Goal: Register for event/course

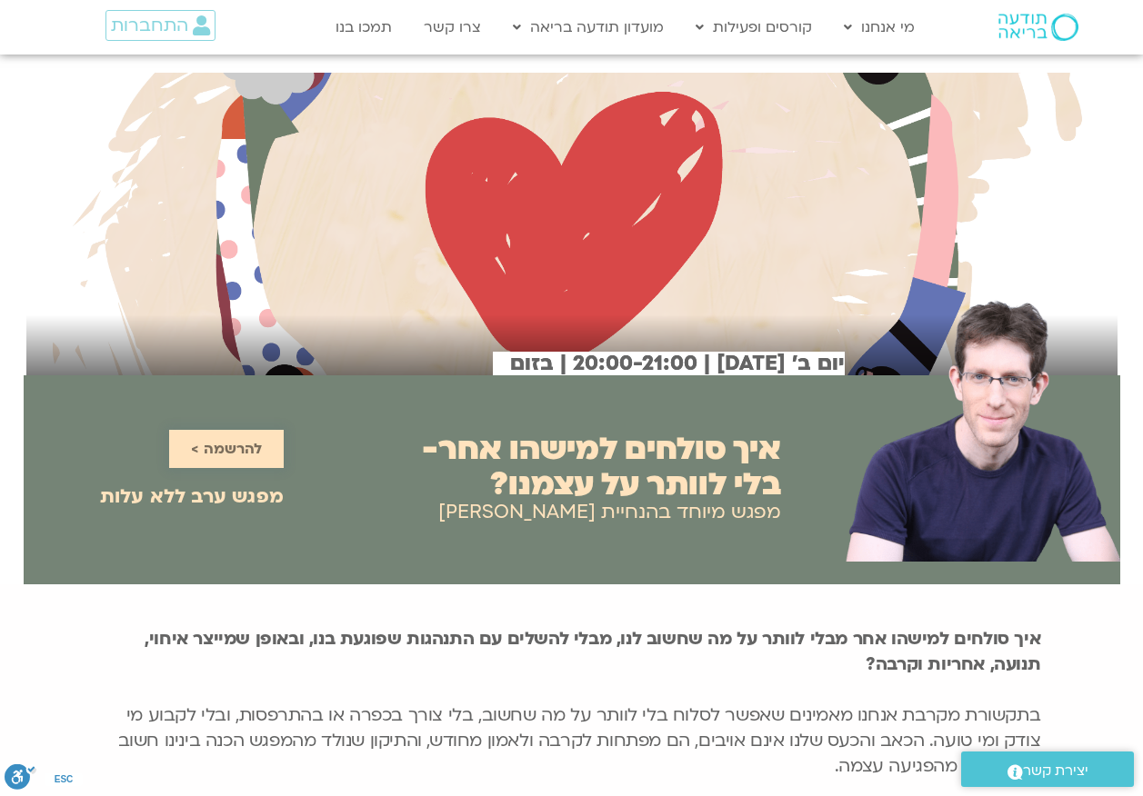
click at [250, 450] on span "להרשמה >" at bounding box center [226, 449] width 71 height 16
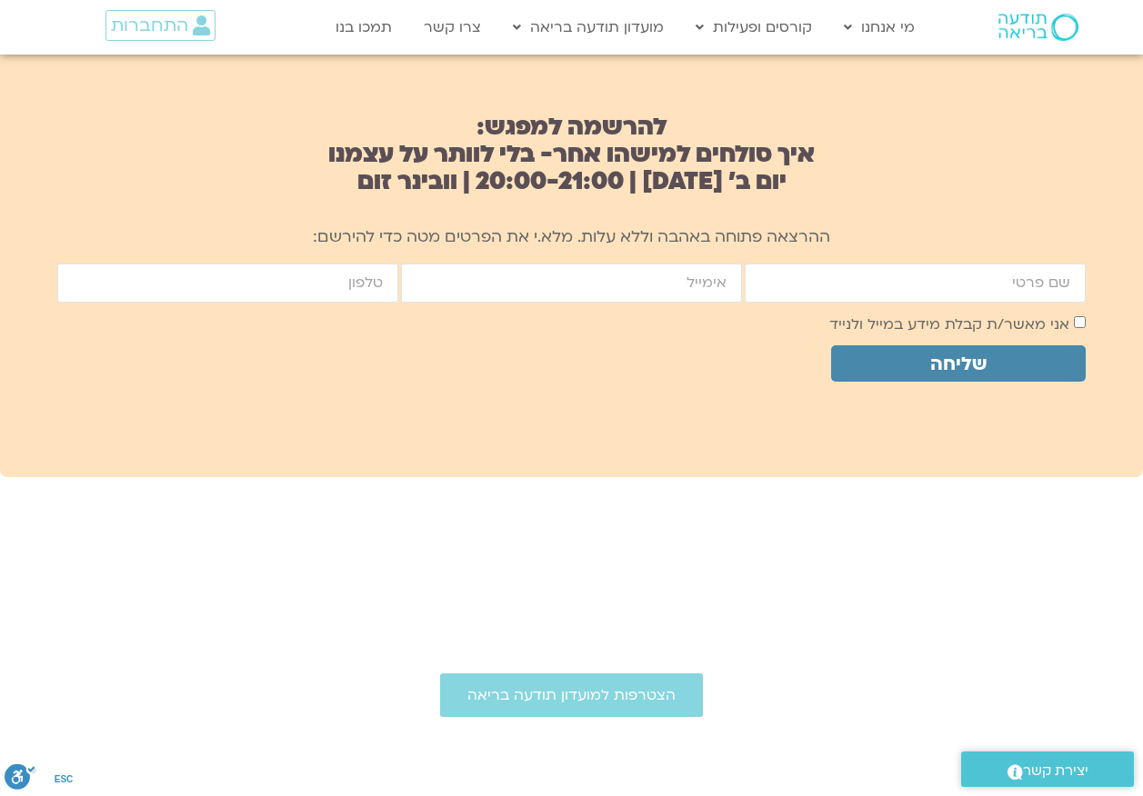
scroll to position [1209, 0]
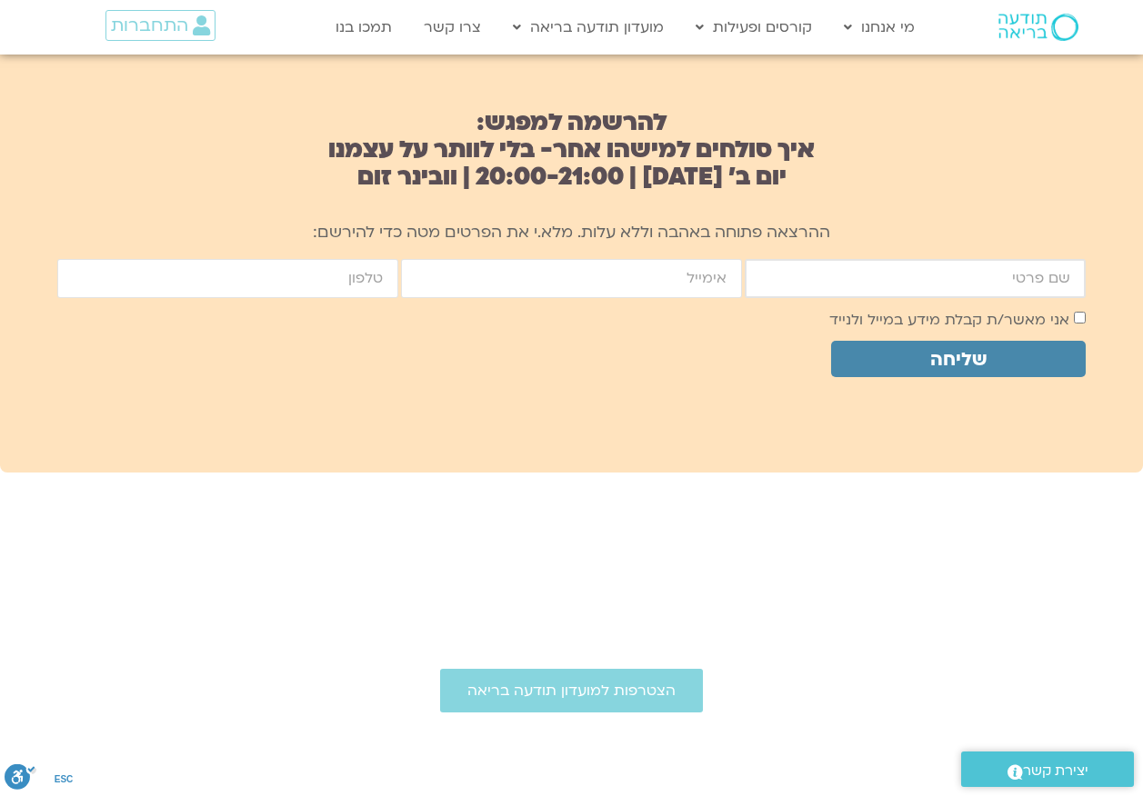
click at [995, 270] on input "firstname" at bounding box center [915, 278] width 341 height 39
type input "רחלי בהרל"
type input "racheli417@gmail.com"
type input "0542001066"
click at [1013, 358] on span "שליחה" at bounding box center [959, 359] width 212 height 21
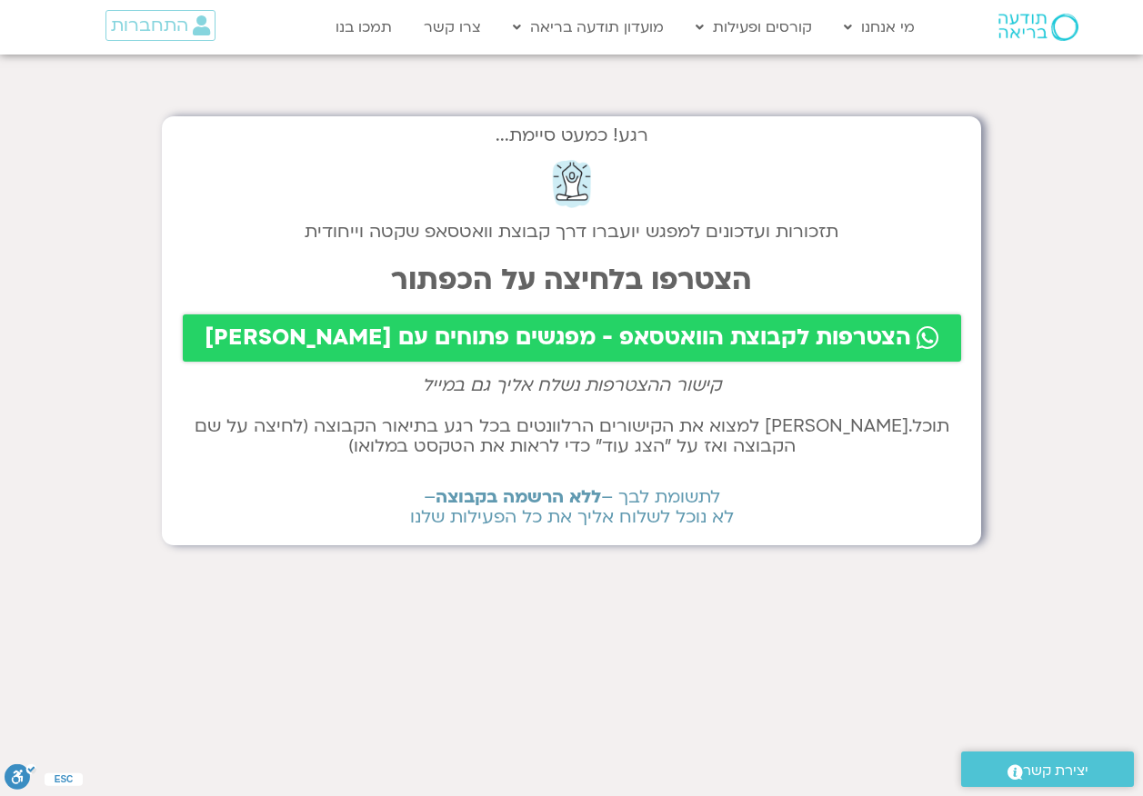
click at [653, 336] on span "הצטרפות לקבוצת הוואטסאפ - מפגשים פתוחים עם שאנייה וערן" at bounding box center [558, 337] width 706 height 25
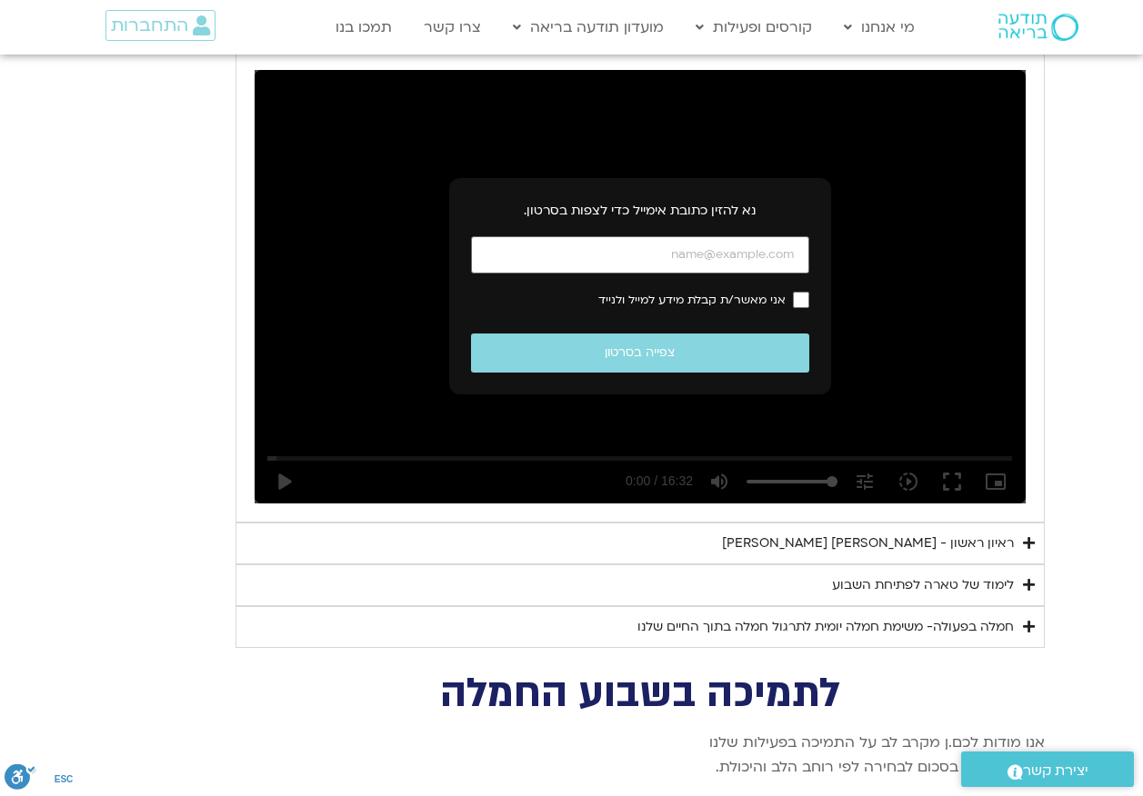
scroll to position [2727, 0]
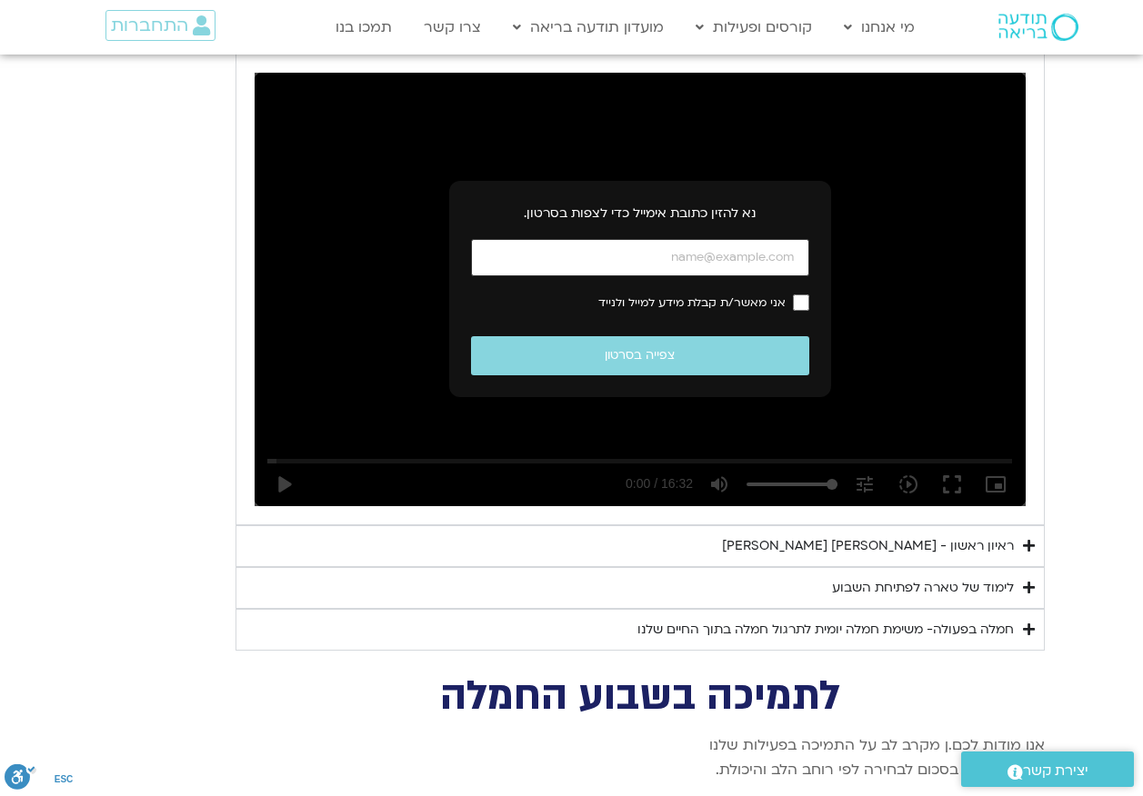
click at [635, 239] on input "כתובת אימייל" at bounding box center [640, 257] width 338 height 37
type input "racheli417@gmail.com"
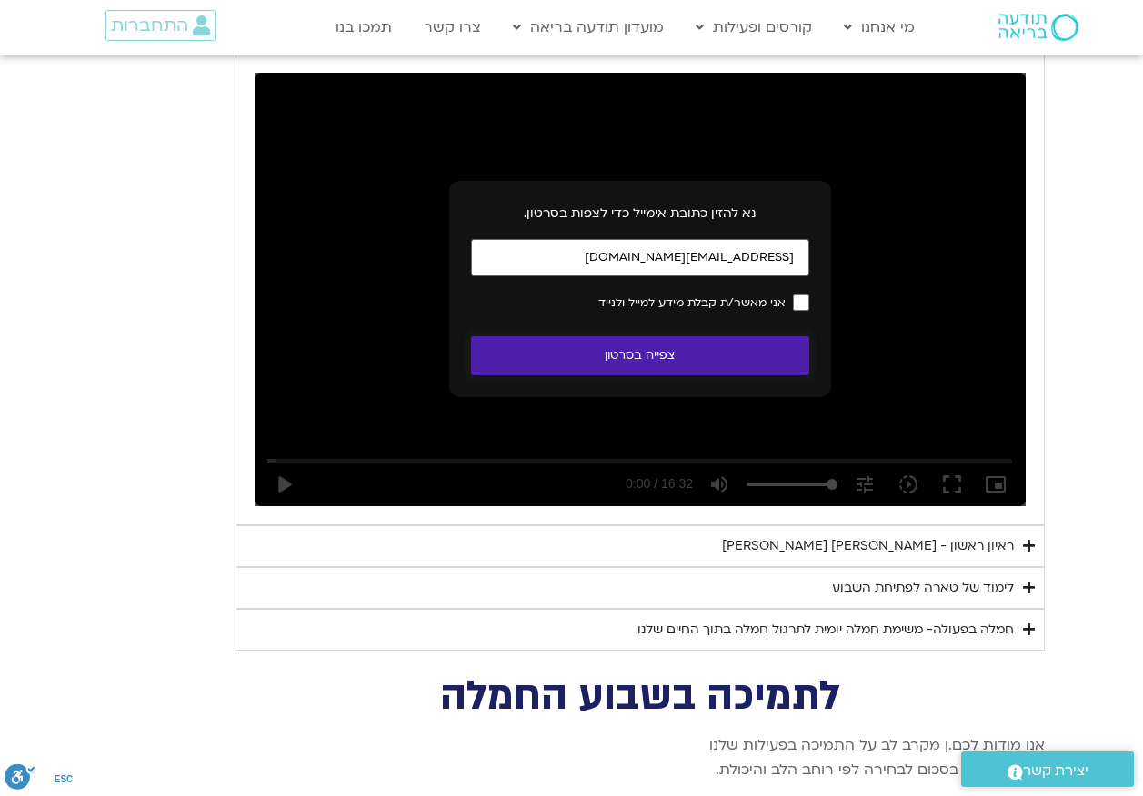
click at [662, 336] on button "צפייה בסרטון" at bounding box center [640, 355] width 338 height 39
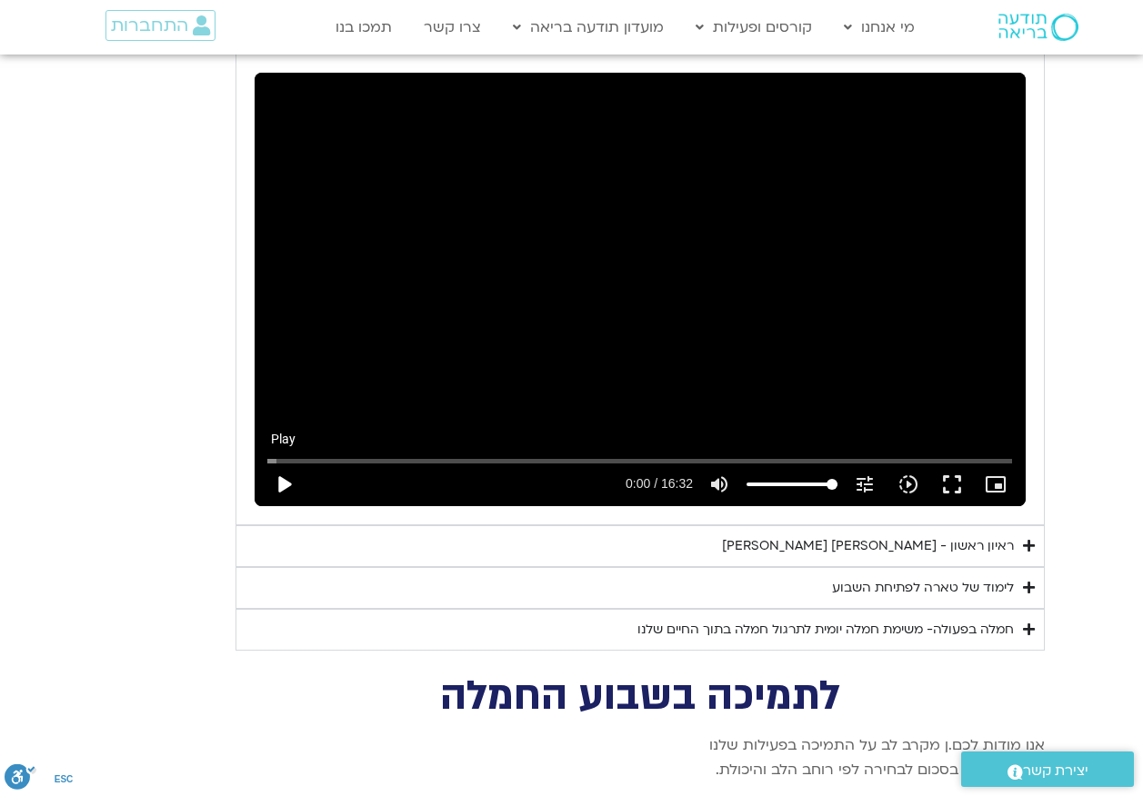
click at [283, 464] on button "play_arrow" at bounding box center [284, 485] width 44 height 44
click at [421, 330] on div "Skip Ad 0:46 pause 0:05 / 16:32 volume_up Mute tune Resolution Auto 240p slow_m…" at bounding box center [640, 290] width 771 height 434
click at [464, 308] on div "Skip Ad 0:46 play_arrow 0:05 / 16:32 volume_up Mute tune Resolution Auto 240p s…" at bounding box center [640, 290] width 771 height 434
click at [547, 249] on div "Skip Ad 0:46 pause 6:09 / 16:32 volume_up Mute tune Resolution Auto 240p slow_m…" at bounding box center [640, 290] width 771 height 434
click at [607, 279] on div "Skip Ad 0:46 play_arrow 6:10 / 16:32 volume_up Mute tune Resolution Auto 240p s…" at bounding box center [640, 290] width 771 height 434
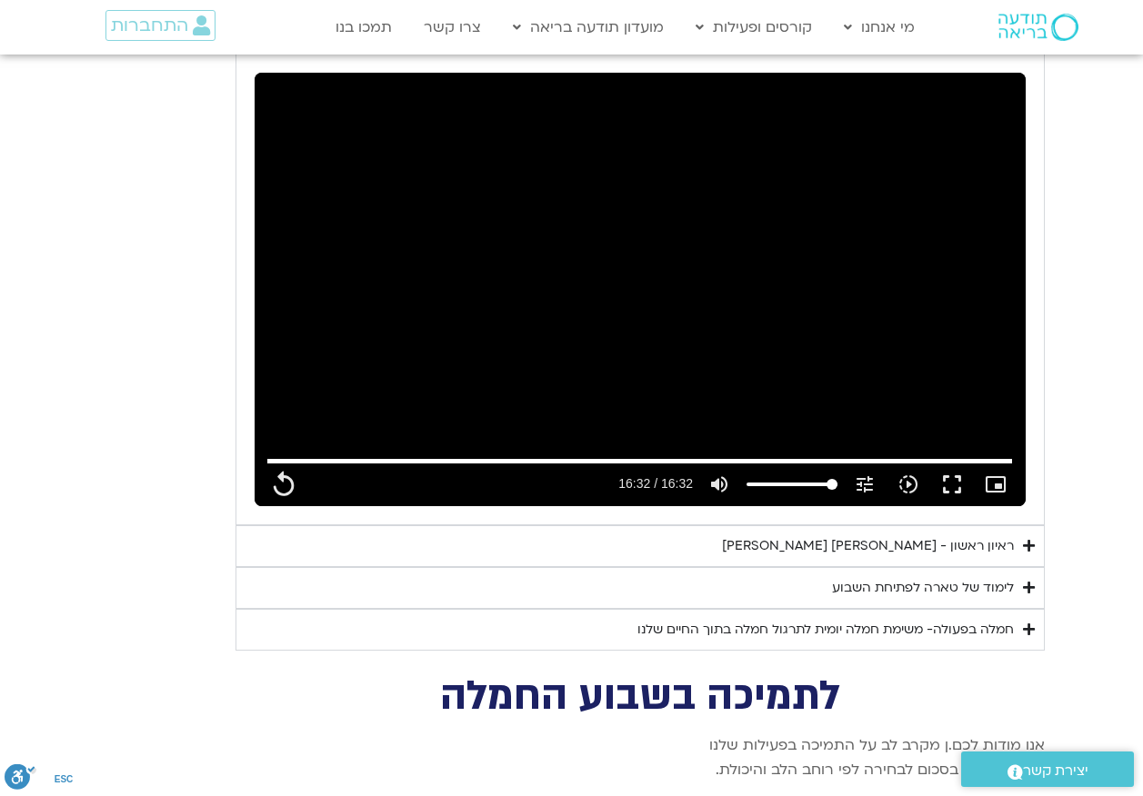
type input "992.52"
